Goal: Task Accomplishment & Management: Manage account settings

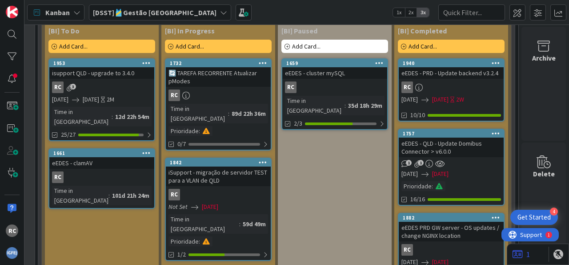
scroll to position [1600, 149]
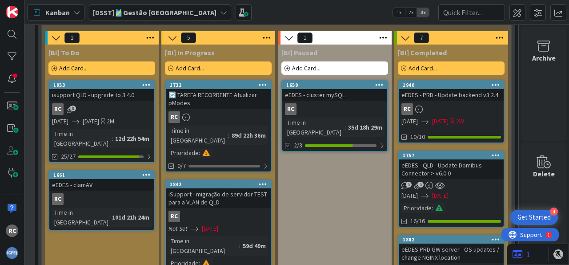
click at [231, 179] on link "1842 iSupport - migração de servidor TEST para a VLAN de QLD RC Not Set [DATE] …" at bounding box center [218, 230] width 107 height 103
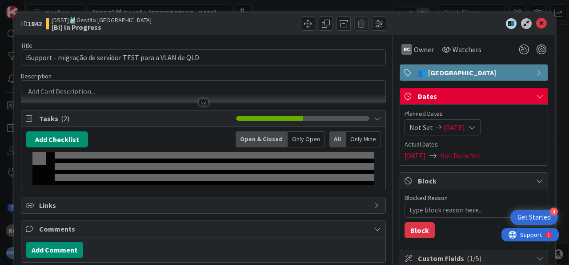
type textarea "x"
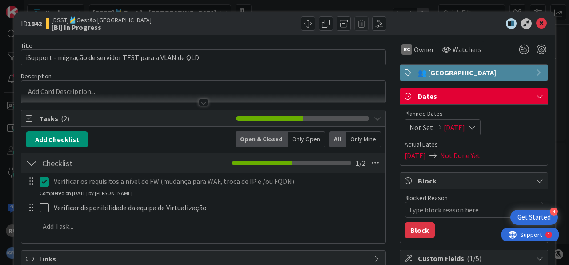
click at [485, 154] on div "[DATE] Not Done Yet" at bounding box center [474, 155] width 139 height 11
click at [458, 152] on span "Not Done Yet" at bounding box center [460, 155] width 40 height 11
click at [472, 124] on icon at bounding box center [472, 127] width 7 height 7
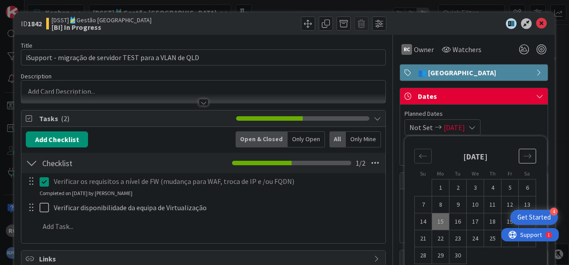
click at [524, 155] on icon "Move forward to switch to the next month." at bounding box center [528, 155] width 8 height 4
click at [458, 236] on td "21" at bounding box center [458, 238] width 17 height 17
type input "[DATE]"
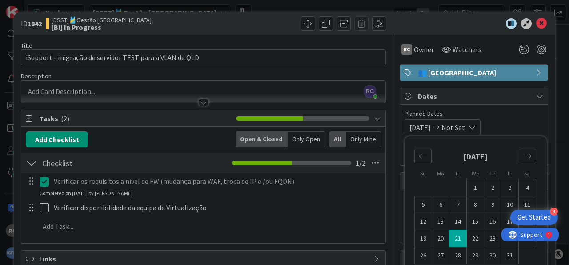
click at [536, 24] on icon at bounding box center [541, 23] width 11 height 11
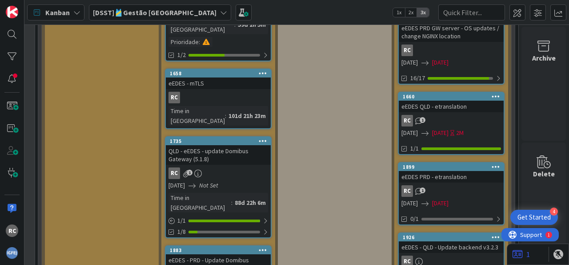
scroll to position [1875, 149]
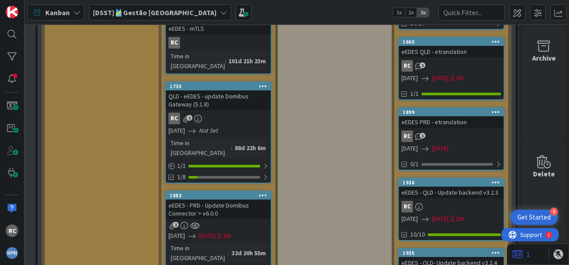
click at [229, 190] on link "1883 eEDES - PRD - Update Domibus Connector > v6.0.0 1 [DATE] [DATE] 3W Time in…" at bounding box center [218, 239] width 107 height 99
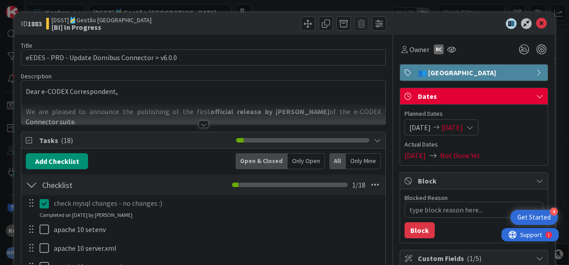
type textarea "x"
click at [474, 129] on icon at bounding box center [470, 127] width 7 height 7
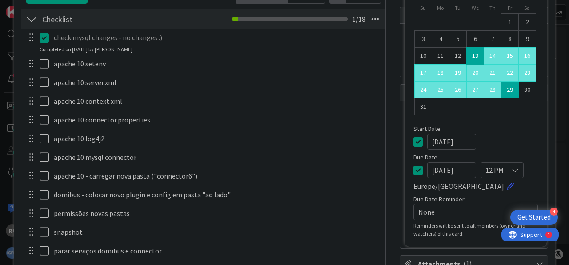
scroll to position [110, 0]
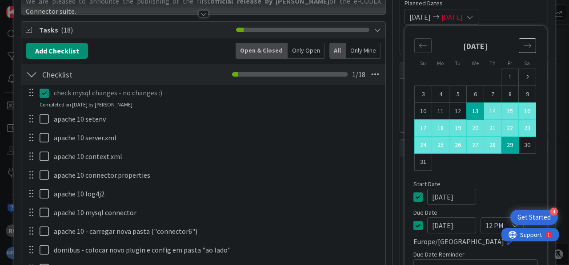
click at [524, 46] on icon "Move forward to switch to the next month." at bounding box center [528, 45] width 8 height 8
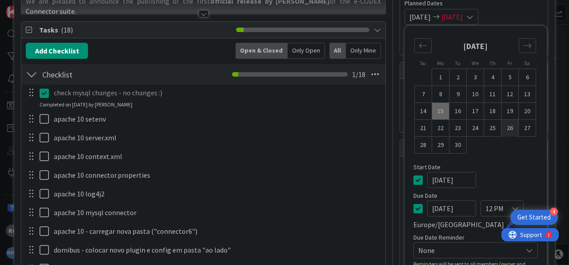
click at [505, 124] on td "26" at bounding box center [510, 128] width 17 height 17
type input "[DATE]"
type textarea "x"
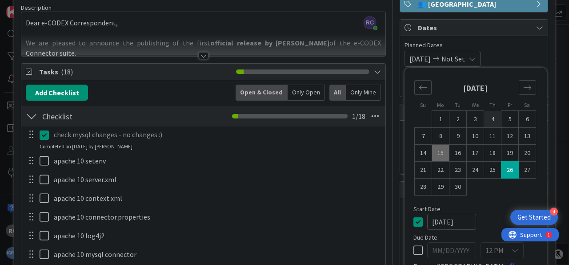
scroll to position [55, 0]
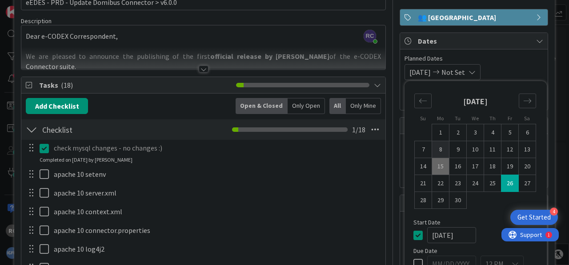
click at [434, 147] on td "8" at bounding box center [440, 149] width 17 height 17
type input "[DATE]"
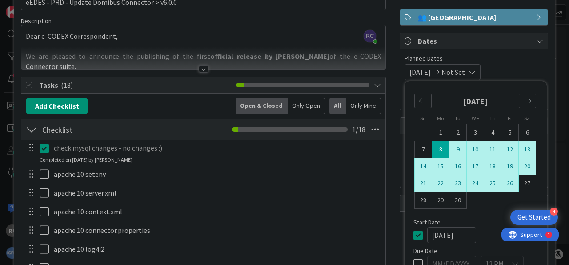
click at [508, 180] on td "26" at bounding box center [510, 183] width 17 height 17
type input "[DATE]"
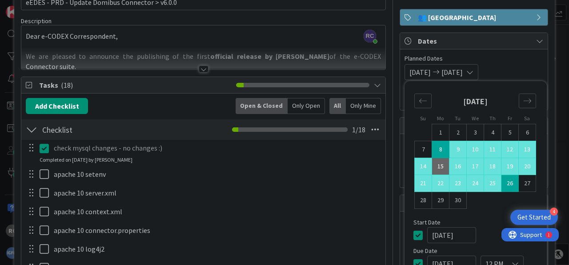
scroll to position [0, 0]
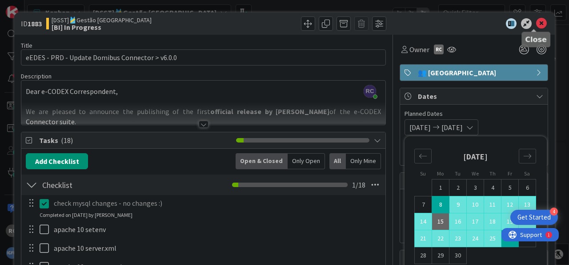
click at [536, 16] on div "ID 1883 [DSST]🎽Gestão Equipas [BI] In Progress" at bounding box center [284, 23] width 541 height 22
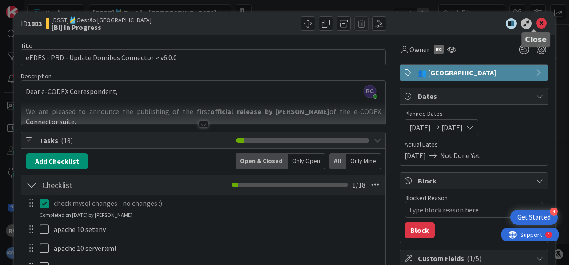
click at [536, 24] on icon at bounding box center [541, 23] width 11 height 11
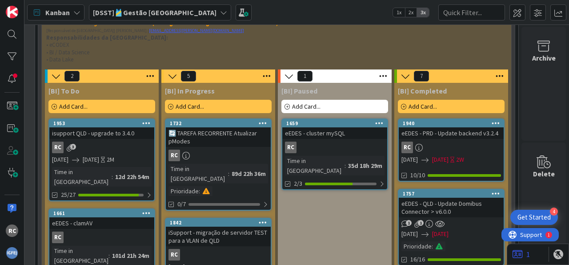
scroll to position [1544, 149]
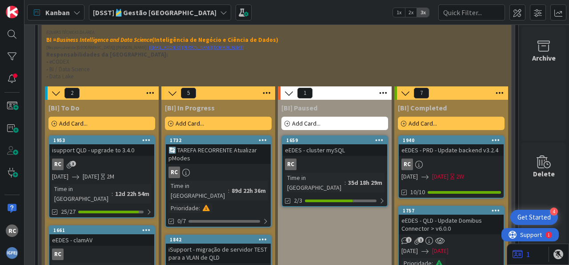
click at [92, 225] on link "1661 eEDES - clamAV RC Time in [GEOGRAPHIC_DATA] : 101d 21h 24m" at bounding box center [101, 255] width 107 height 60
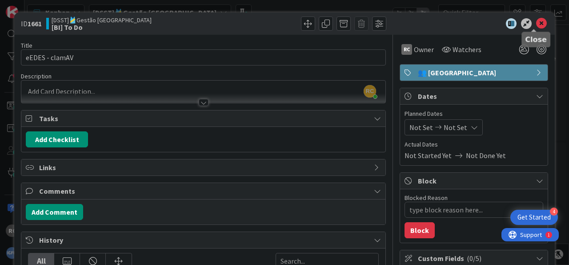
click at [536, 23] on icon at bounding box center [541, 23] width 11 height 11
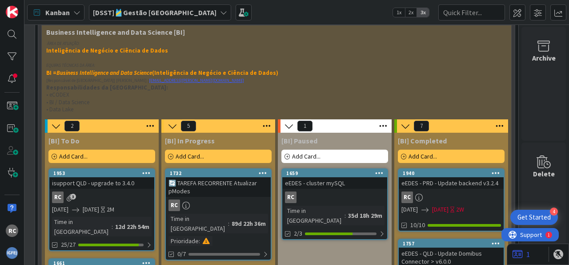
scroll to position [1489, 149]
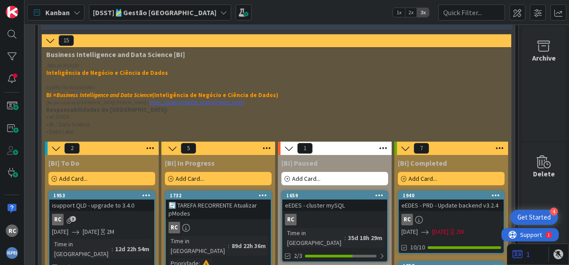
click at [93, 199] on div "isupport QLD - upgrade to 3.4.0" at bounding box center [101, 205] width 105 height 12
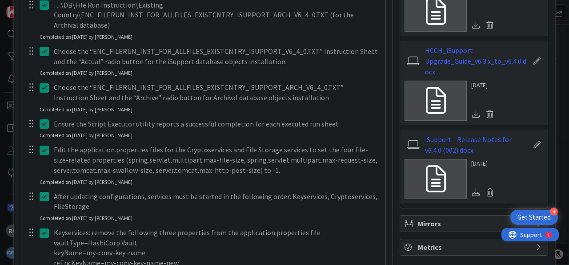
scroll to position [938, 0]
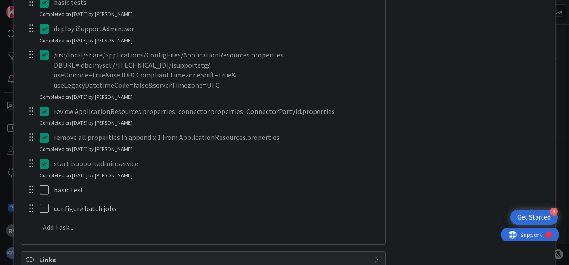
type textarea "x"
